Goal: Check status: Check status

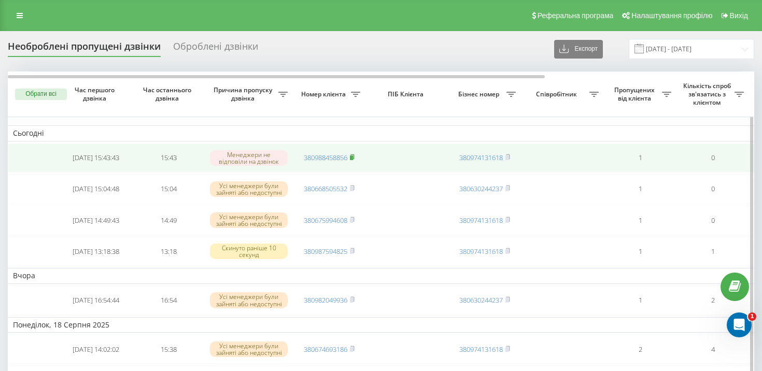
click at [354, 159] on icon at bounding box center [353, 157] width 4 height 5
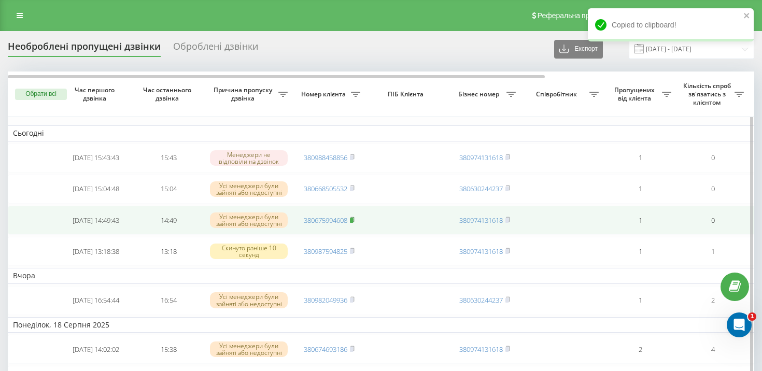
click at [353, 219] on rect at bounding box center [351, 220] width 3 height 5
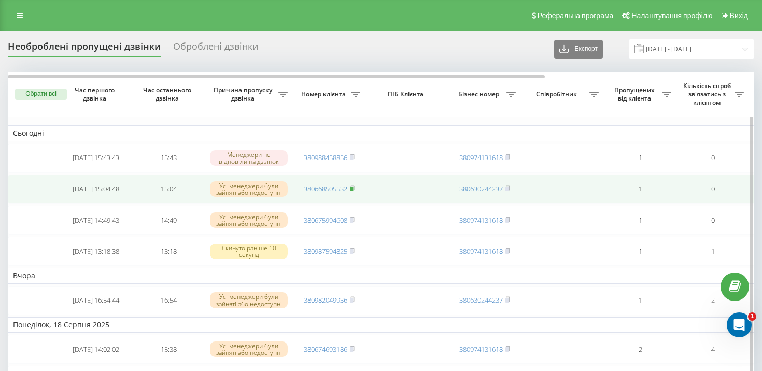
click at [353, 187] on rect at bounding box center [351, 189] width 3 height 5
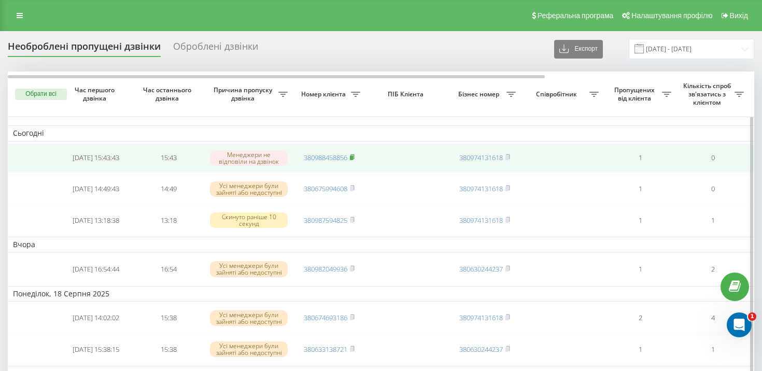
click at [354, 158] on icon at bounding box center [353, 157] width 4 height 5
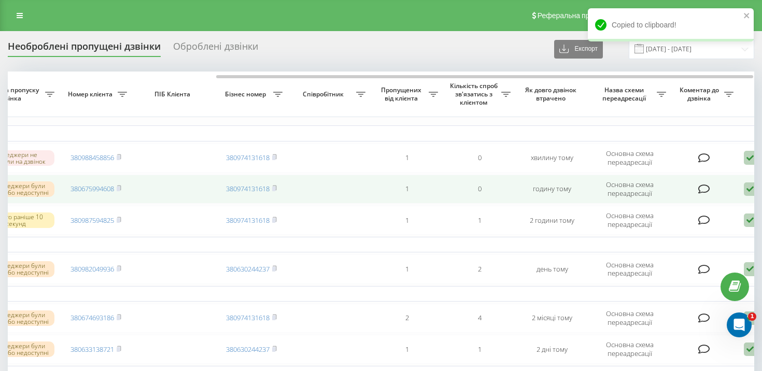
scroll to position [0, 290]
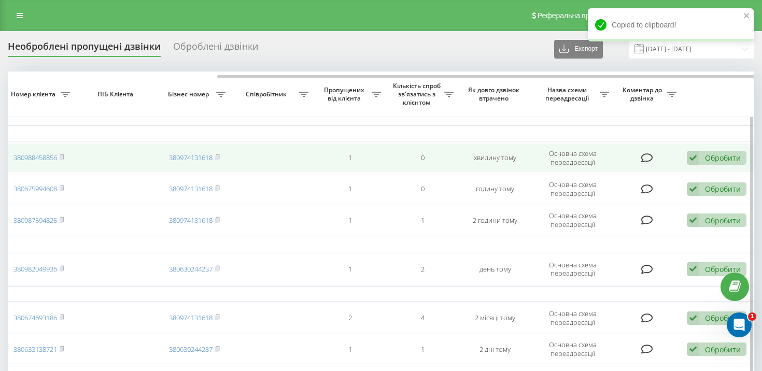
click at [702, 158] on div "Обробити Не вдалося зв'язатися Зв'язався з клієнтом за допомогою іншого каналу …" at bounding box center [717, 158] width 60 height 14
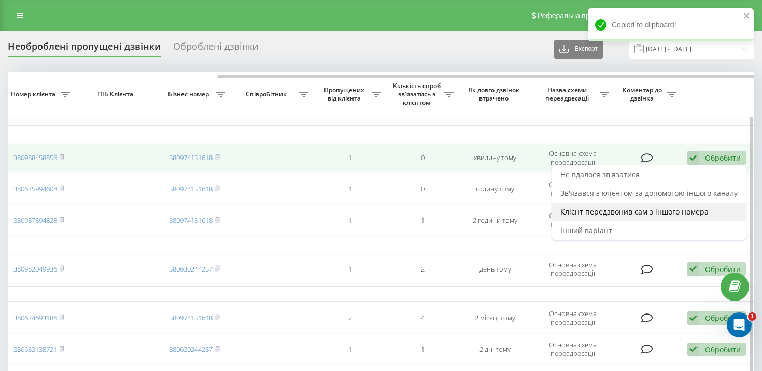
click at [685, 205] on div "Клієнт передзвонив сам з іншого номера" at bounding box center [649, 212] width 194 height 19
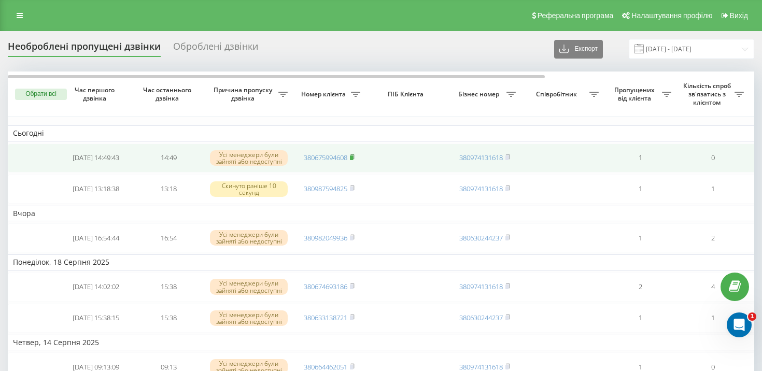
click at [353, 157] on rect at bounding box center [351, 158] width 3 height 5
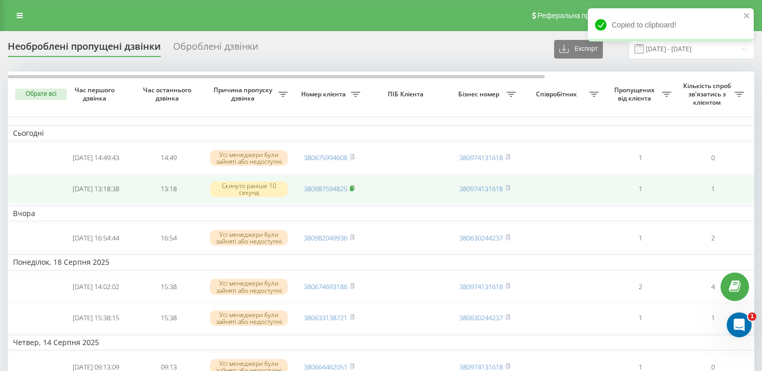
click at [353, 189] on rect at bounding box center [351, 189] width 3 height 5
